Goal: Task Accomplishment & Management: Complete application form

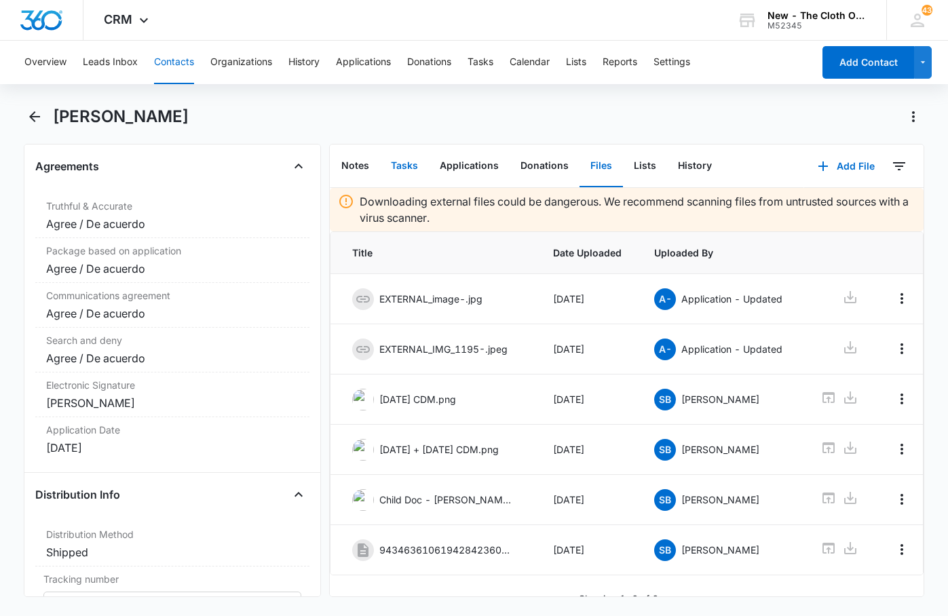
click at [400, 168] on button "Tasks" at bounding box center [404, 166] width 49 height 42
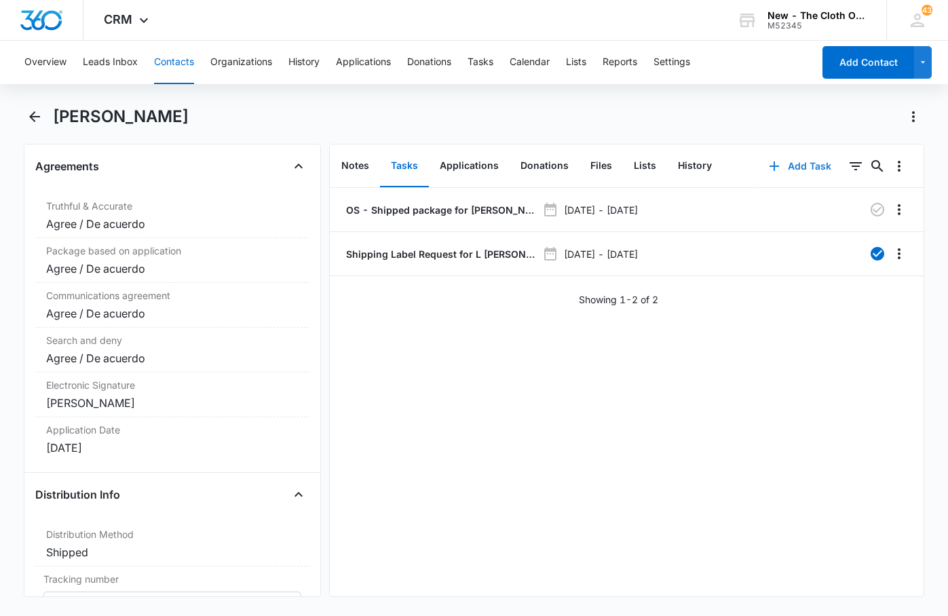
click at [793, 164] on button "Add Task" at bounding box center [800, 166] width 90 height 33
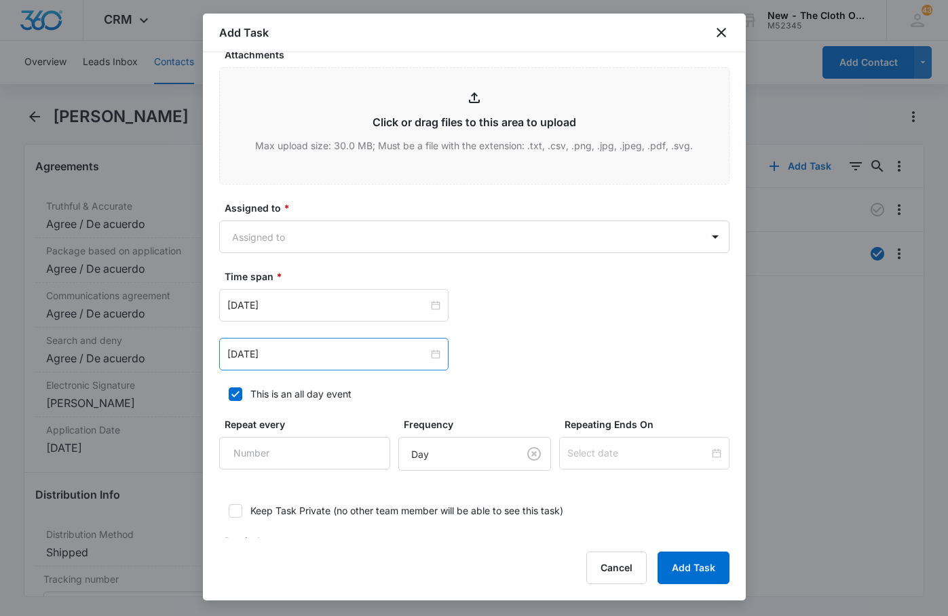
scroll to position [679, 0]
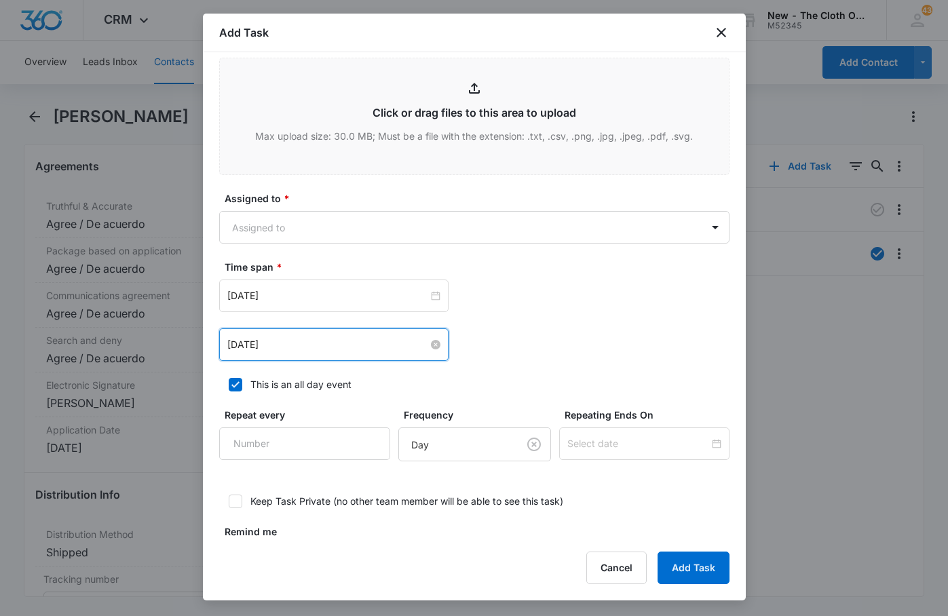
click at [300, 339] on input "[DATE]" at bounding box center [327, 344] width 201 height 15
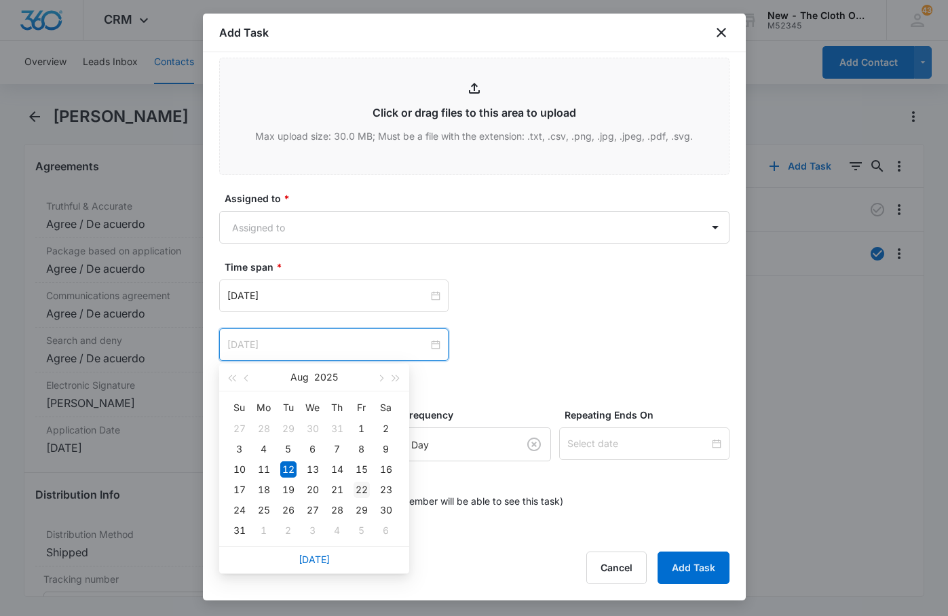
type input "[DATE]"
click at [367, 490] on div "22" at bounding box center [362, 490] width 16 height 16
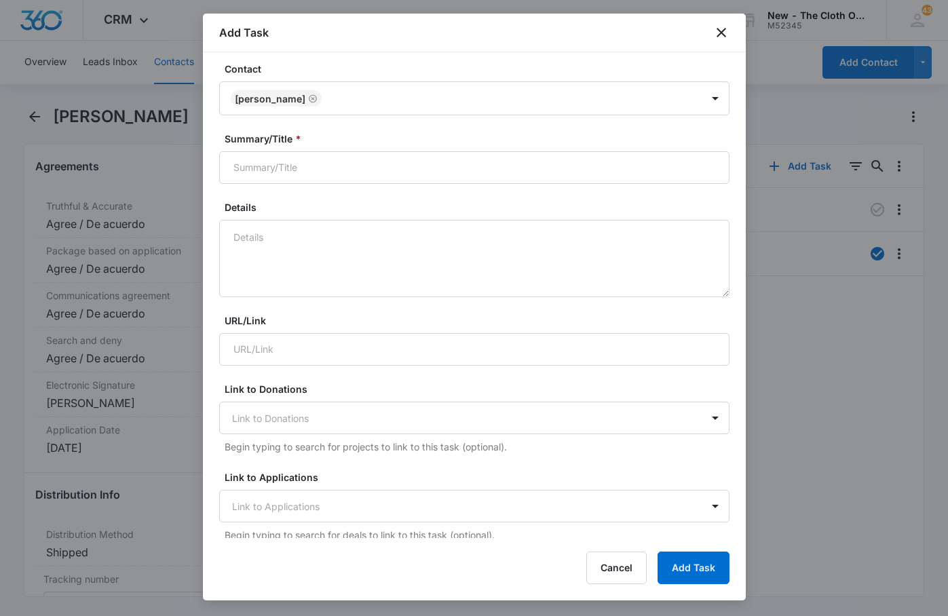
scroll to position [0, 0]
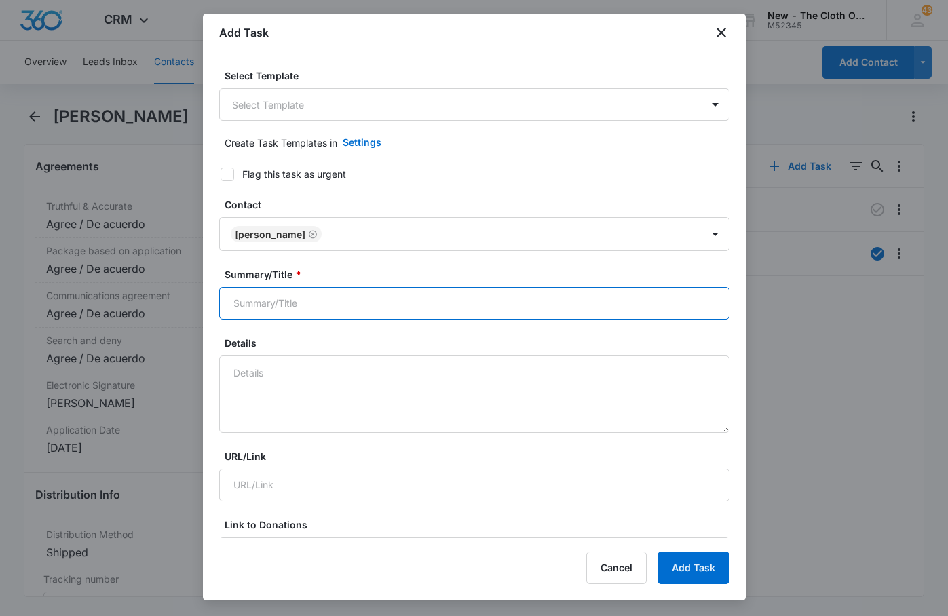
click at [316, 309] on input "Summary/Title *" at bounding box center [474, 303] width 510 height 33
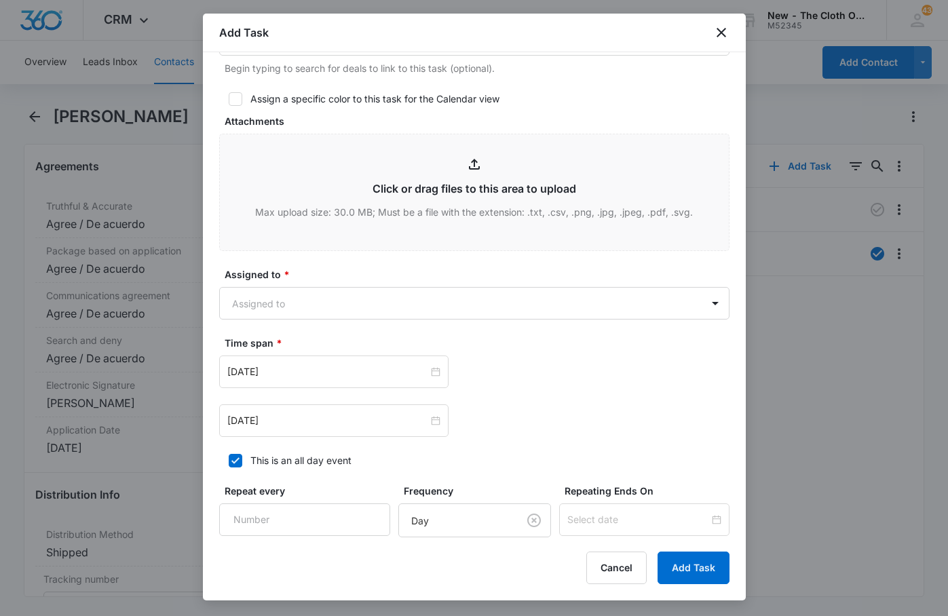
scroll to position [611, 0]
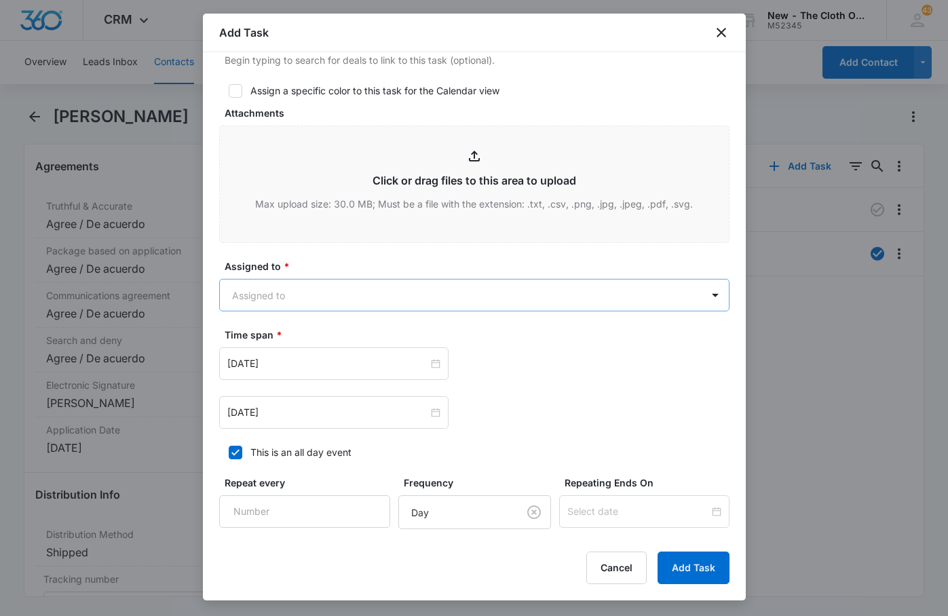
type input "one week follow up"
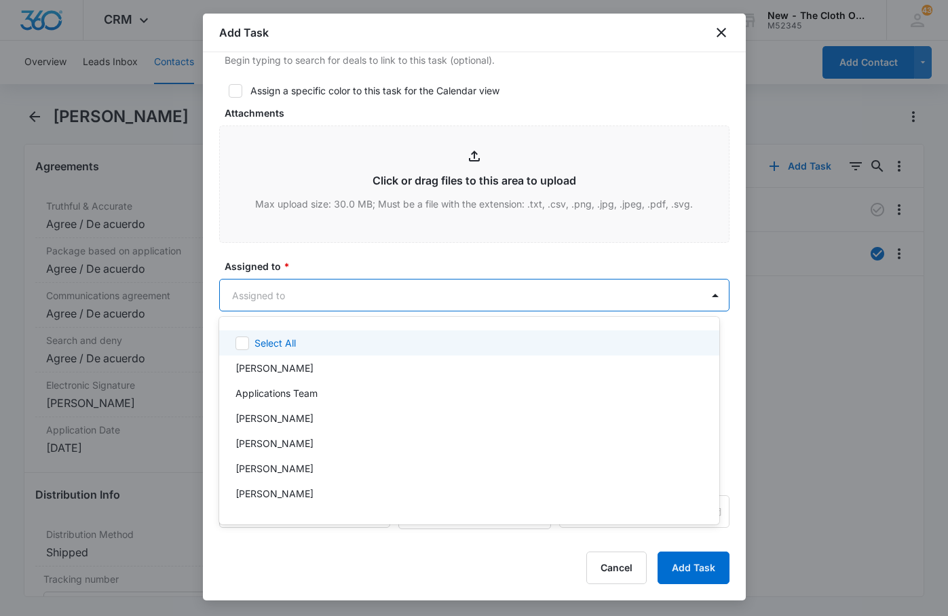
click at [311, 298] on body "CRM Apps Reputation Forms CRM Email Social Ads Intelligence Brand Settings New …" at bounding box center [474, 308] width 948 height 616
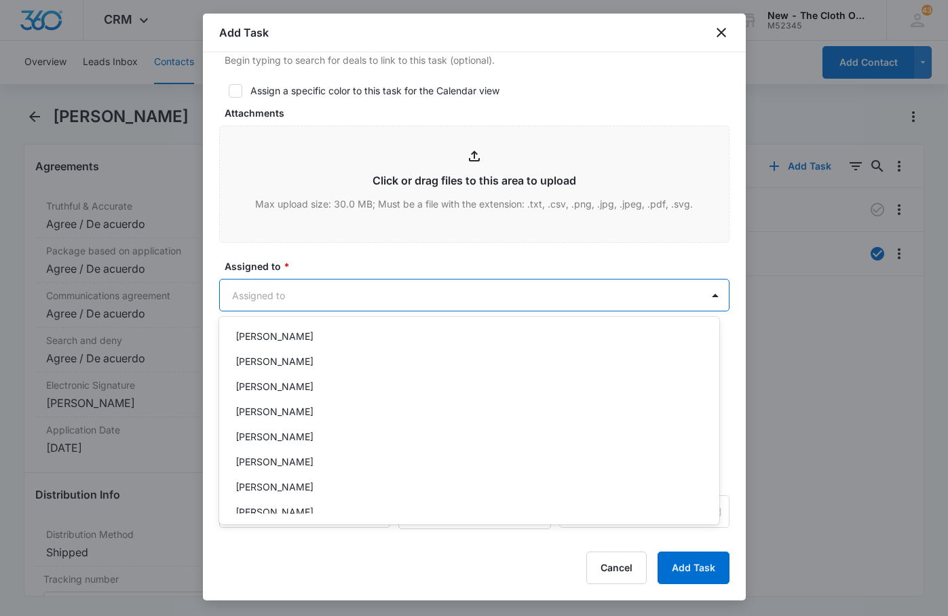
scroll to position [136, 0]
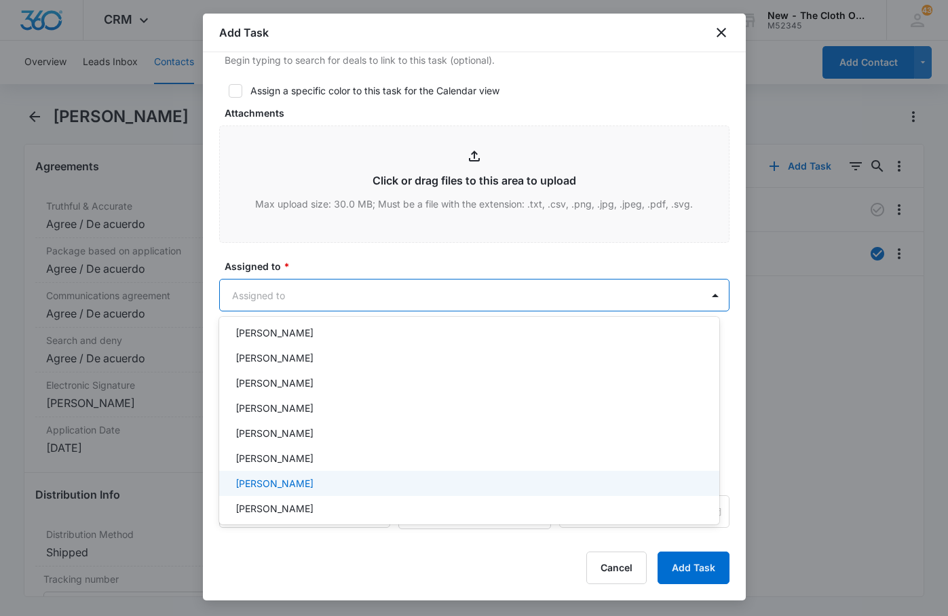
click at [294, 487] on p "[PERSON_NAME]" at bounding box center [275, 483] width 78 height 14
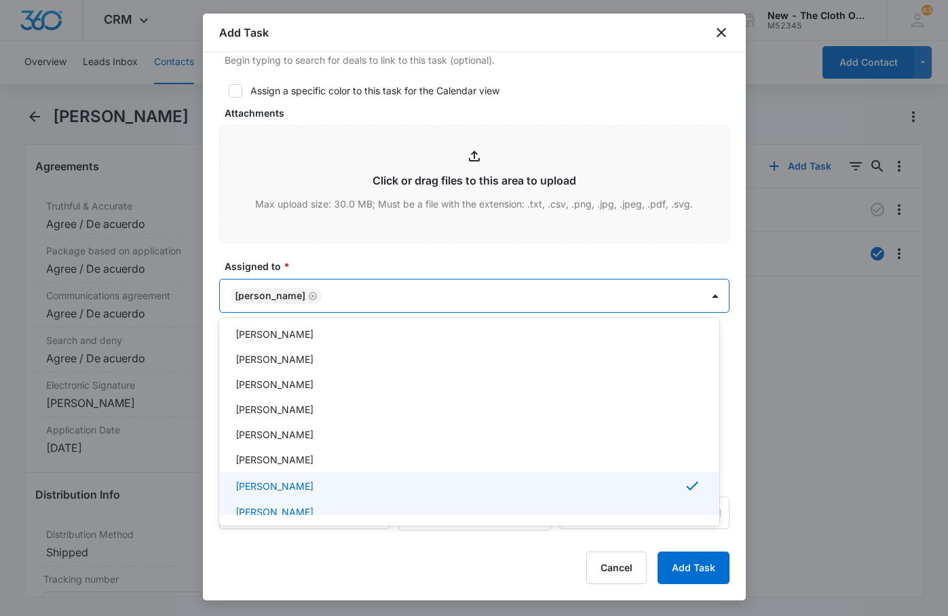
click at [706, 574] on div at bounding box center [474, 308] width 948 height 616
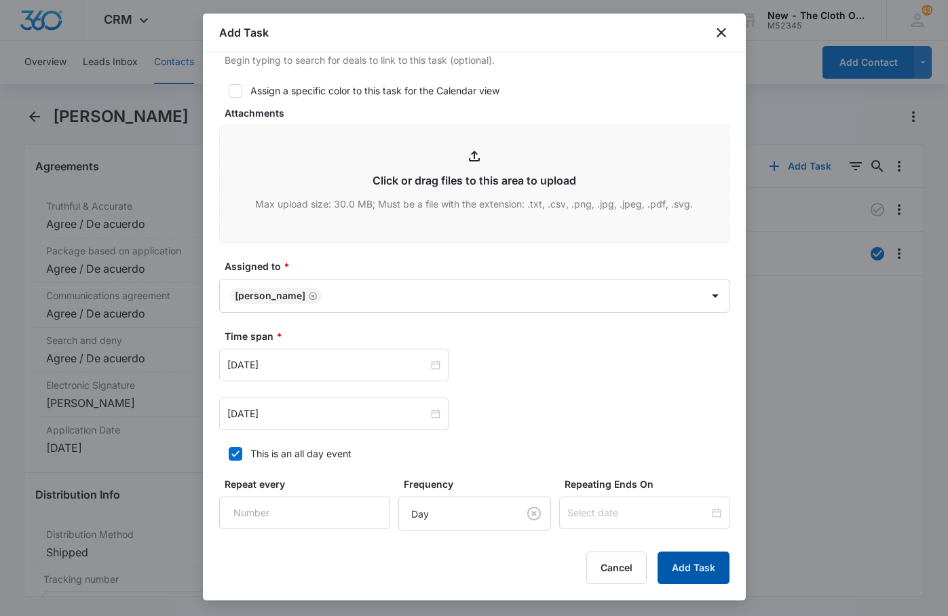
click at [704, 566] on button "Add Task" at bounding box center [694, 568] width 72 height 33
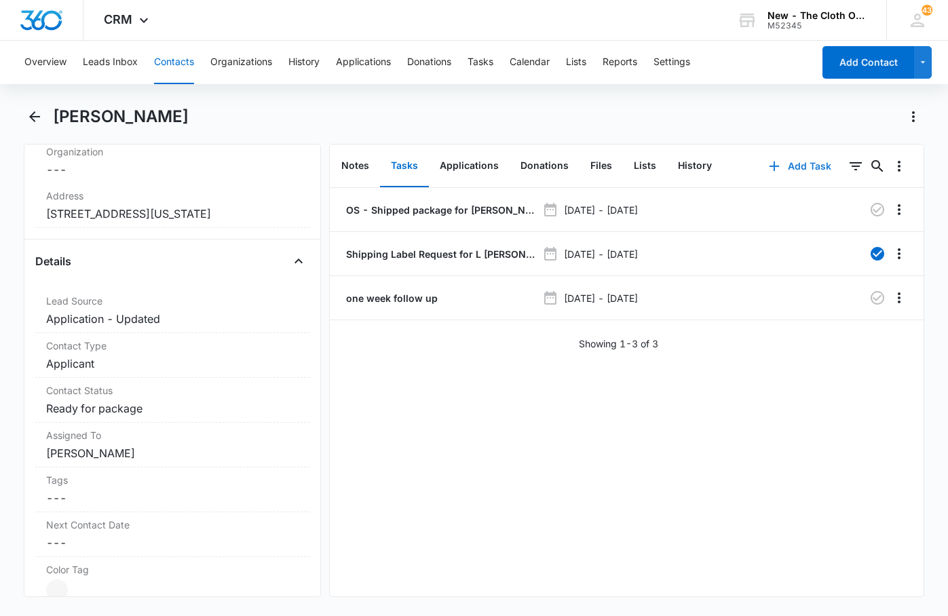
scroll to position [407, 0]
